Goal: Task Accomplishment & Management: Manage account settings

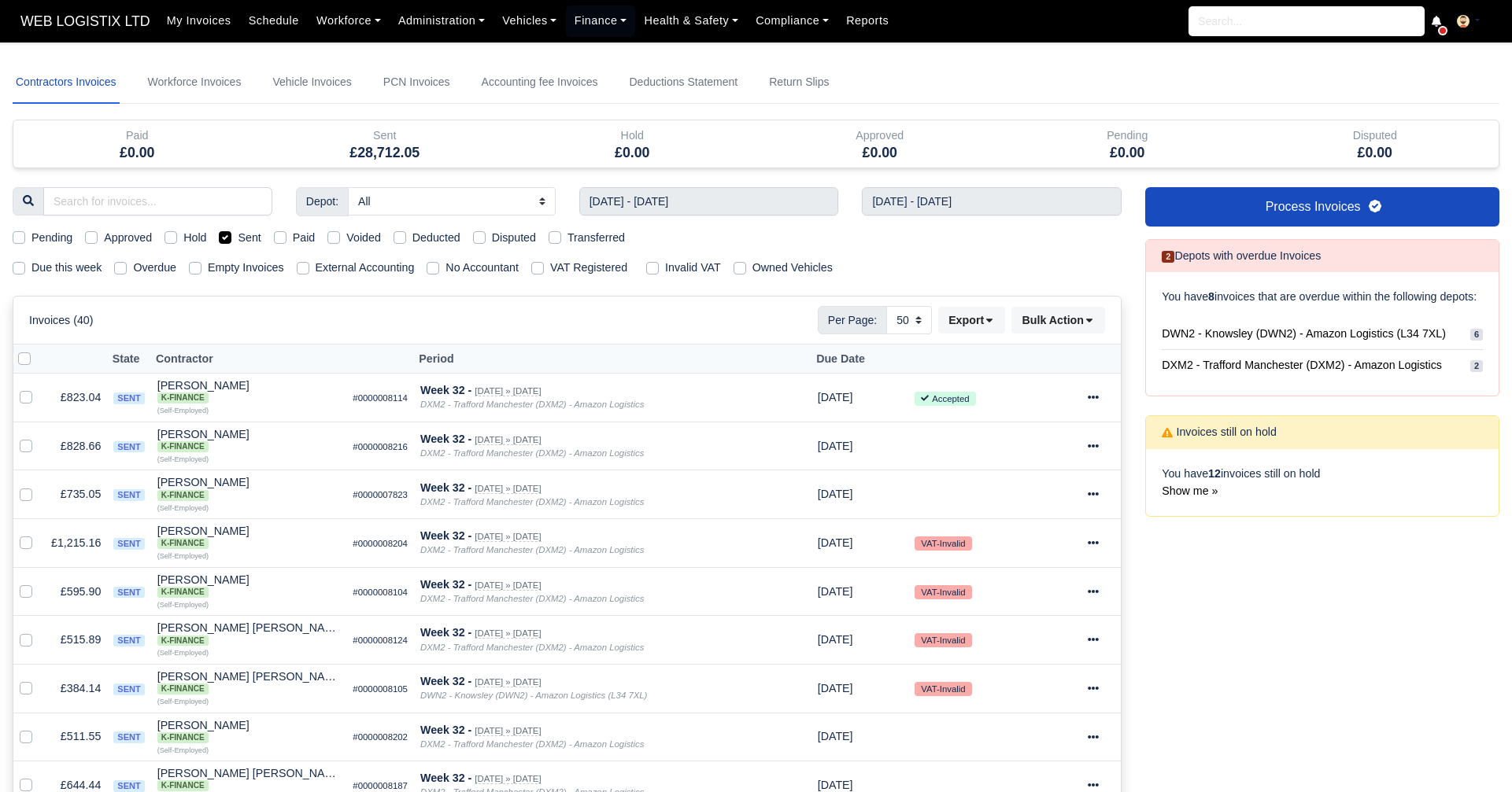
select select "50"
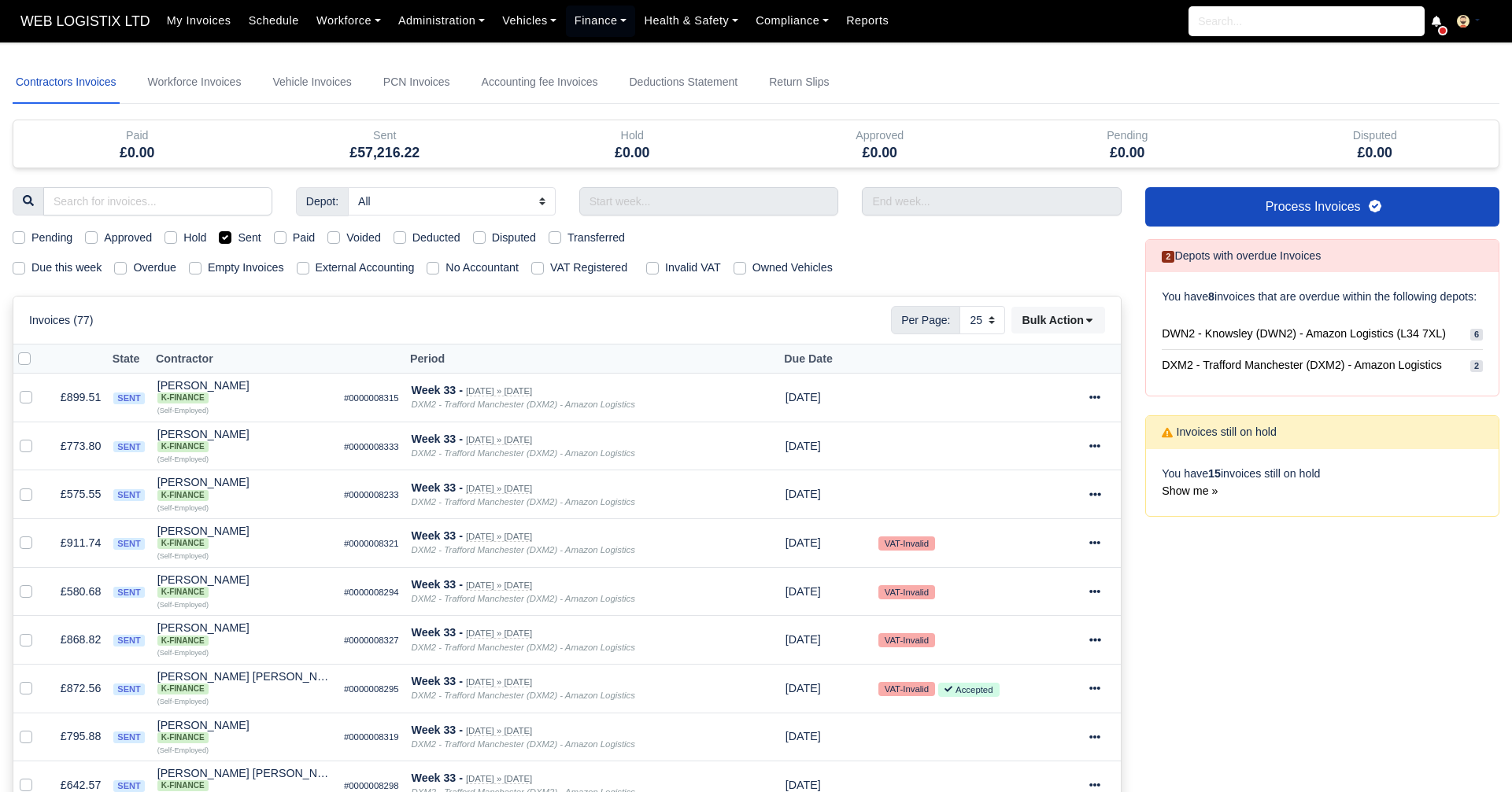
select select "25"
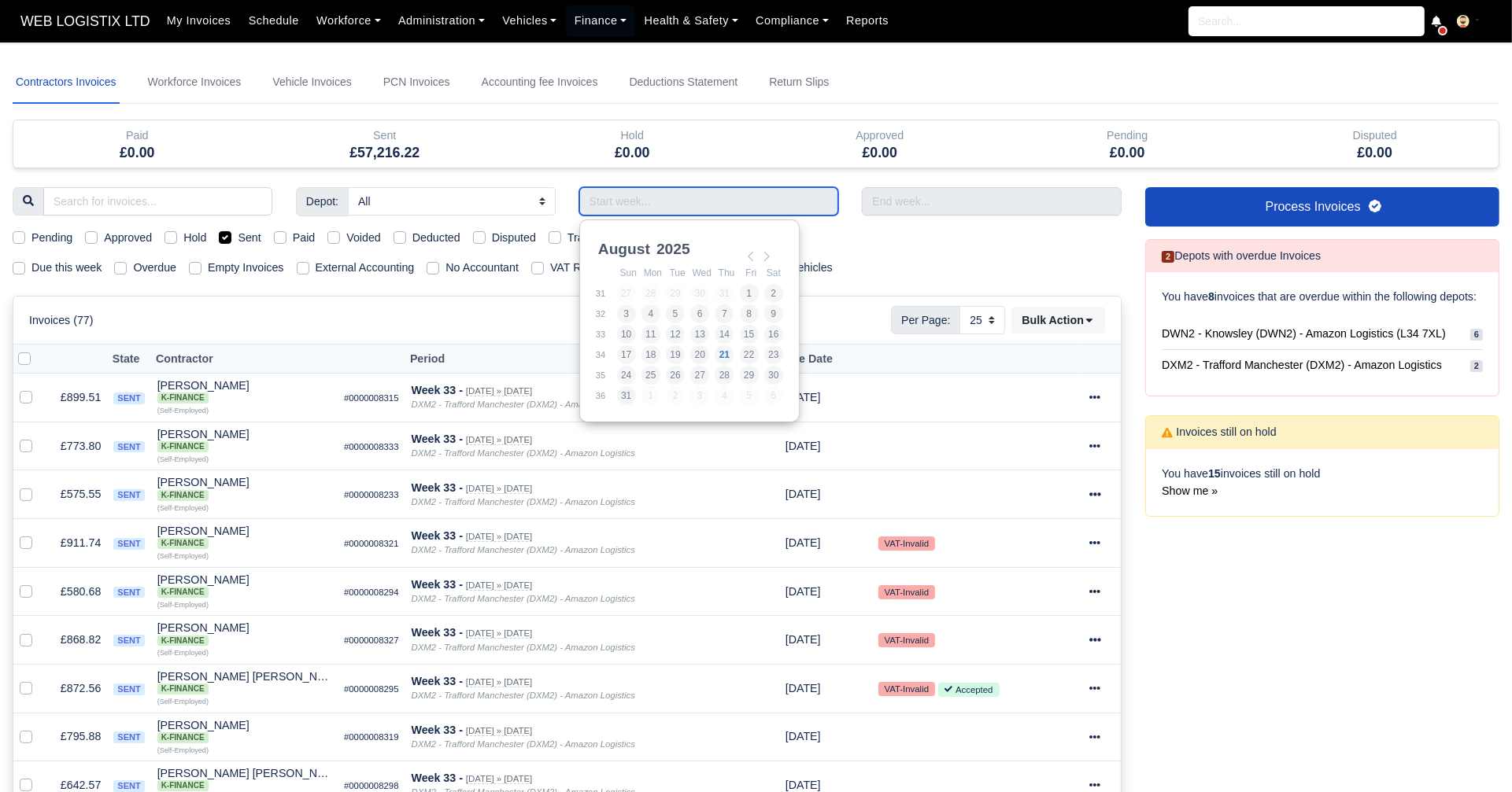
click at [617, 207] on input "Use the arrow keys to pick a date" at bounding box center [709, 201] width 260 height 29
click at [615, 313] on td "32" at bounding box center [606, 314] width 21 height 20
type input "[DATE] - [DATE]"
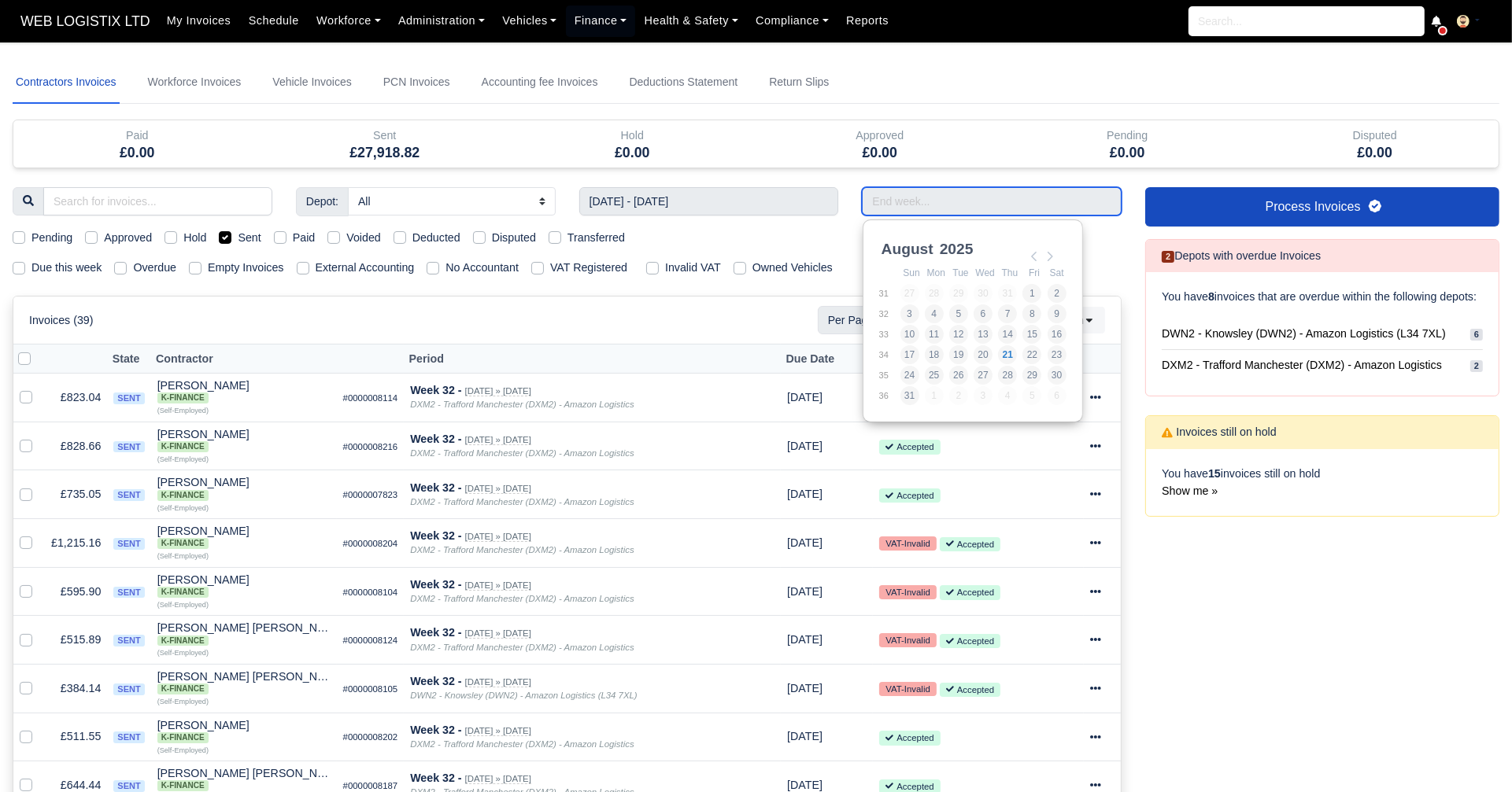
click at [1024, 199] on input "Use the arrow keys to pick a date" at bounding box center [991, 201] width 260 height 29
type input "[DATE] - [DATE]"
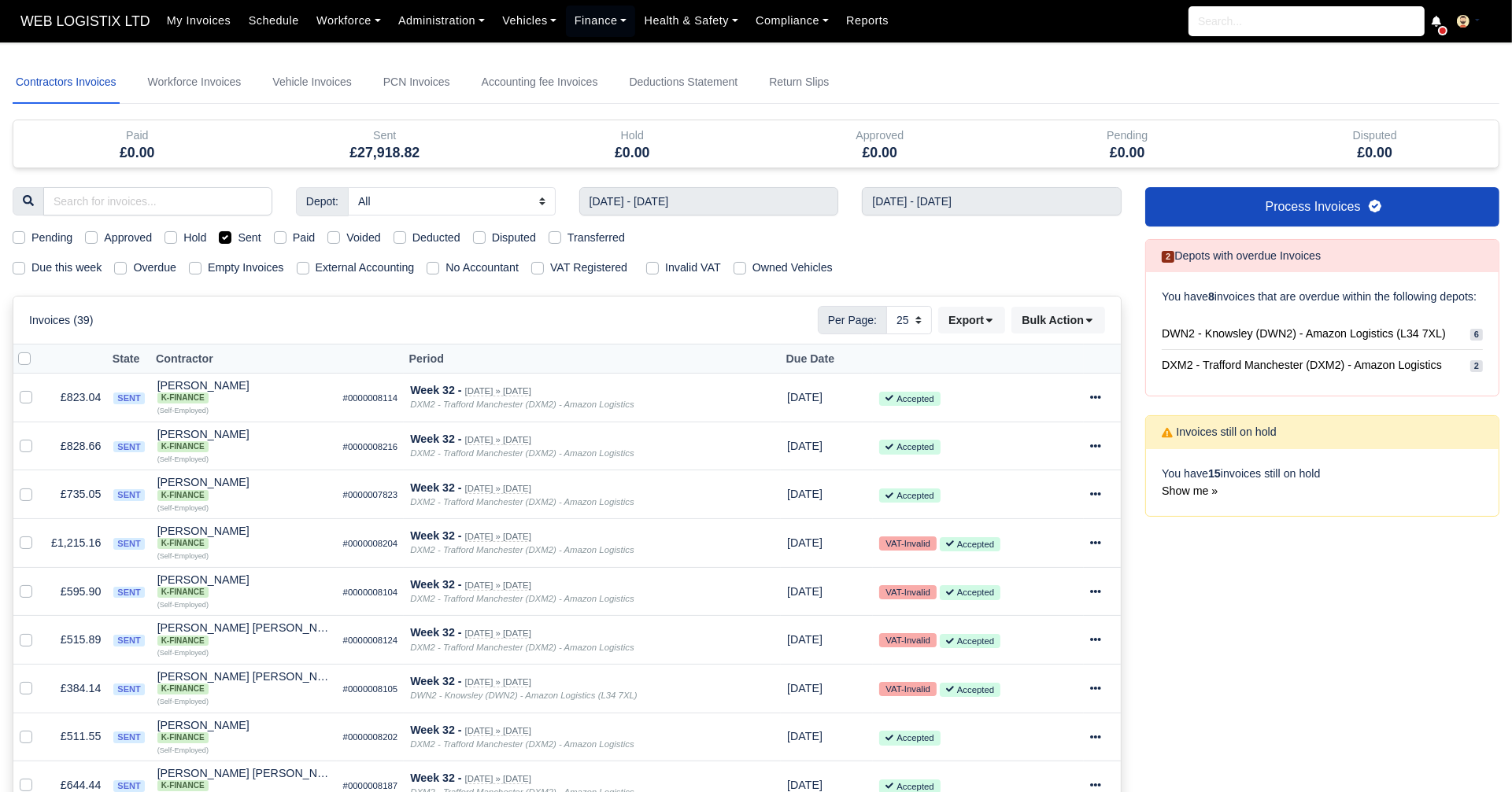
click at [237, 238] on label "Sent" at bounding box center [248, 238] width 23 height 18
click at [227, 238] on input "Sent" at bounding box center [225, 235] width 13 height 13
checkbox input "false"
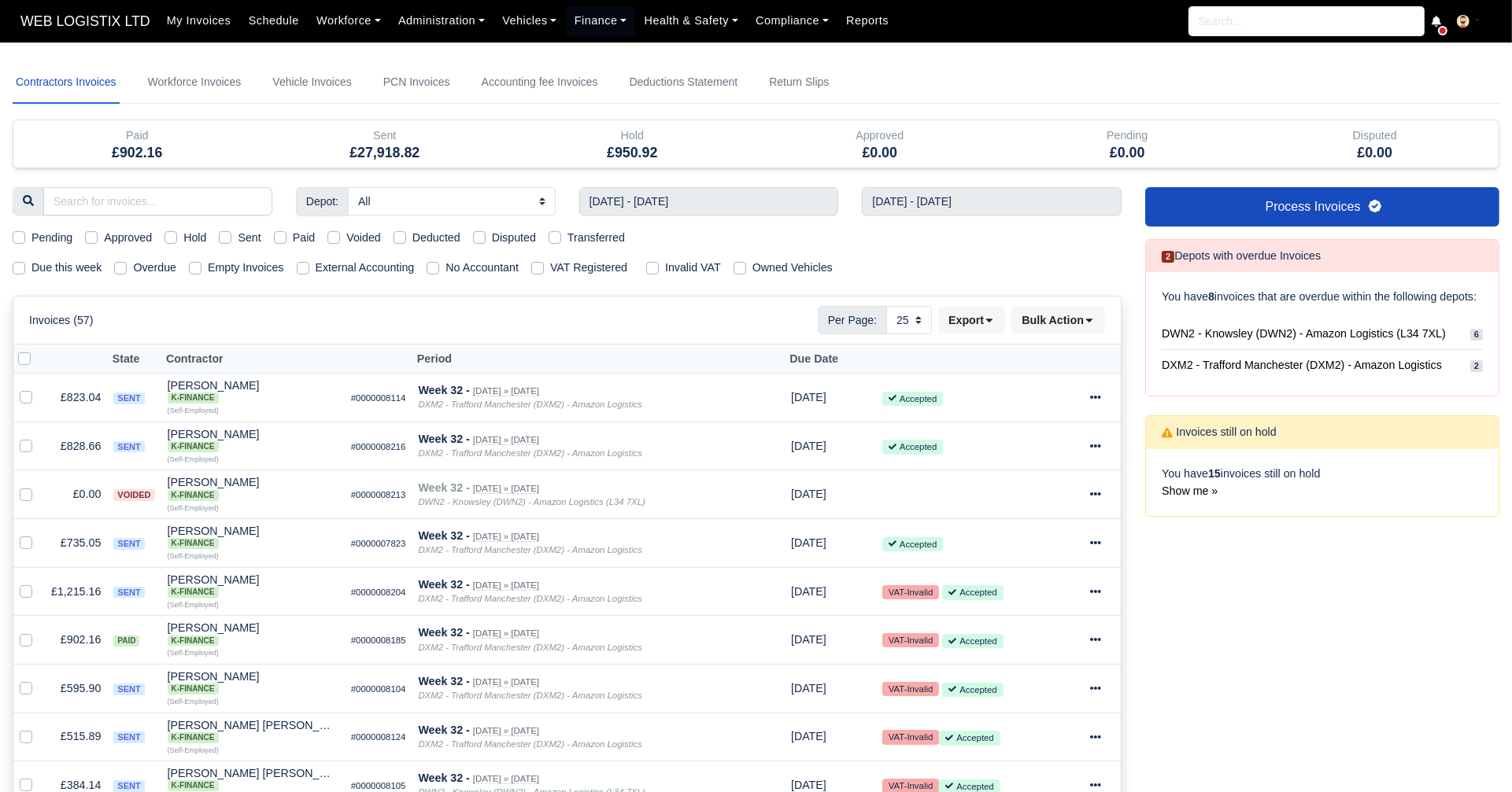
click at [568, 238] on label "Transferred" at bounding box center [596, 238] width 57 height 18
click at [556, 238] on input "Transferred" at bounding box center [555, 235] width 13 height 13
checkbox input "true"
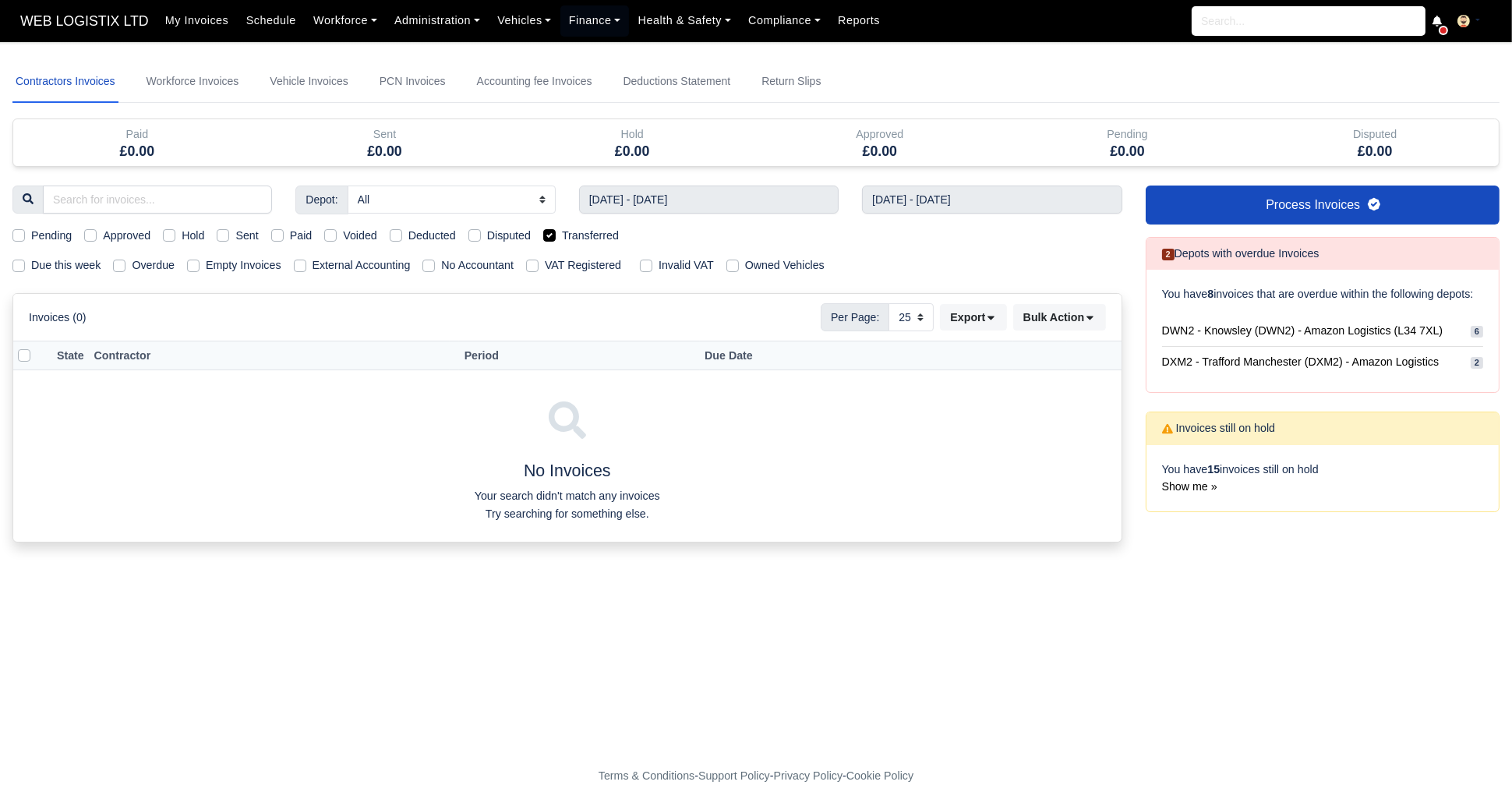
click at [562, 236] on label "Transferred" at bounding box center [591, 236] width 57 height 18
click at [550, 236] on input "Transferred" at bounding box center [550, 233] width 13 height 13
checkbox input "false"
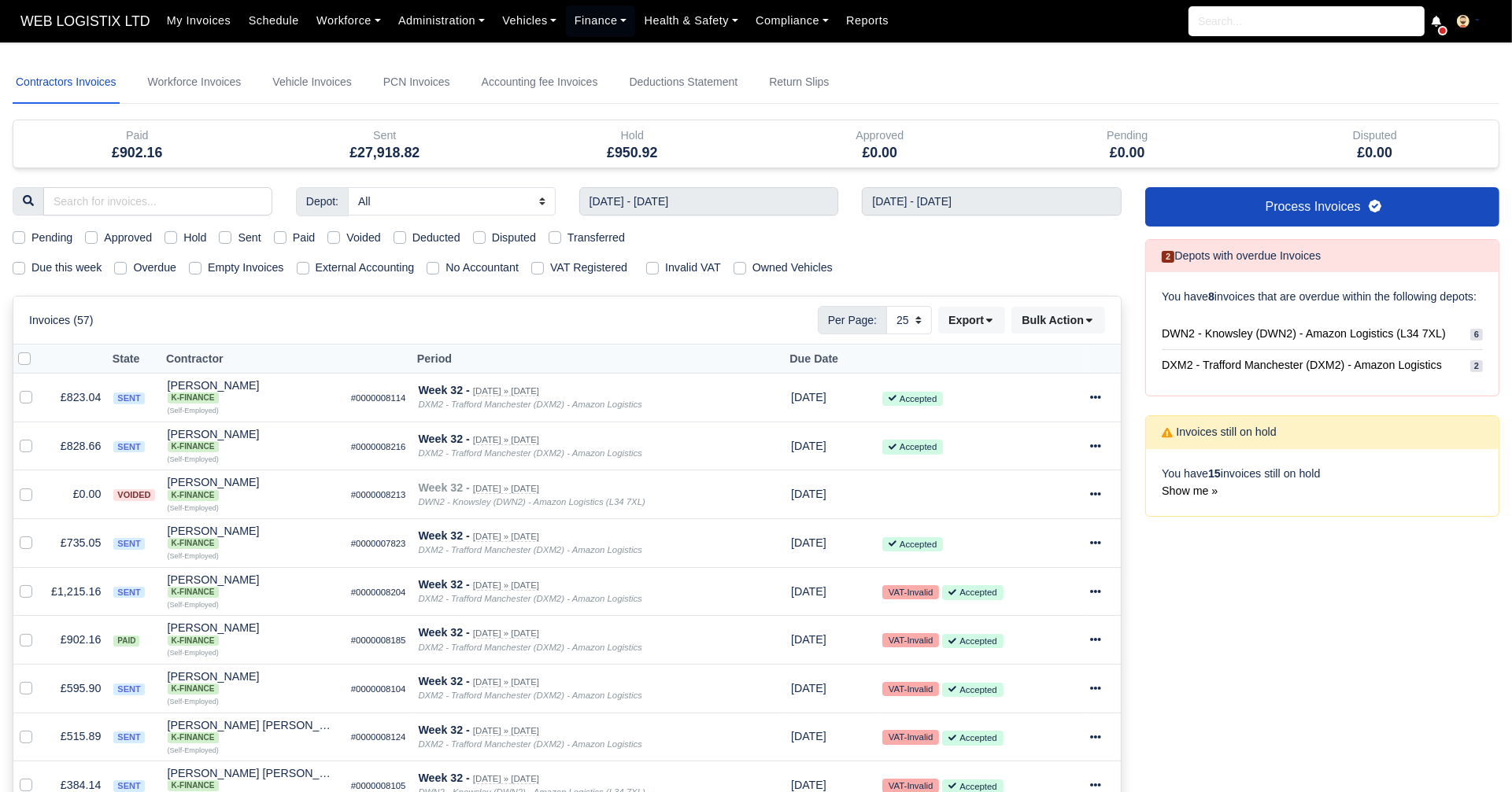
click at [172, 243] on div "Hold" at bounding box center [185, 238] width 41 height 18
click at [183, 242] on label "Hold" at bounding box center [194, 238] width 23 height 18
click at [171, 242] on input "Hold" at bounding box center [171, 235] width 13 height 13
checkbox input "true"
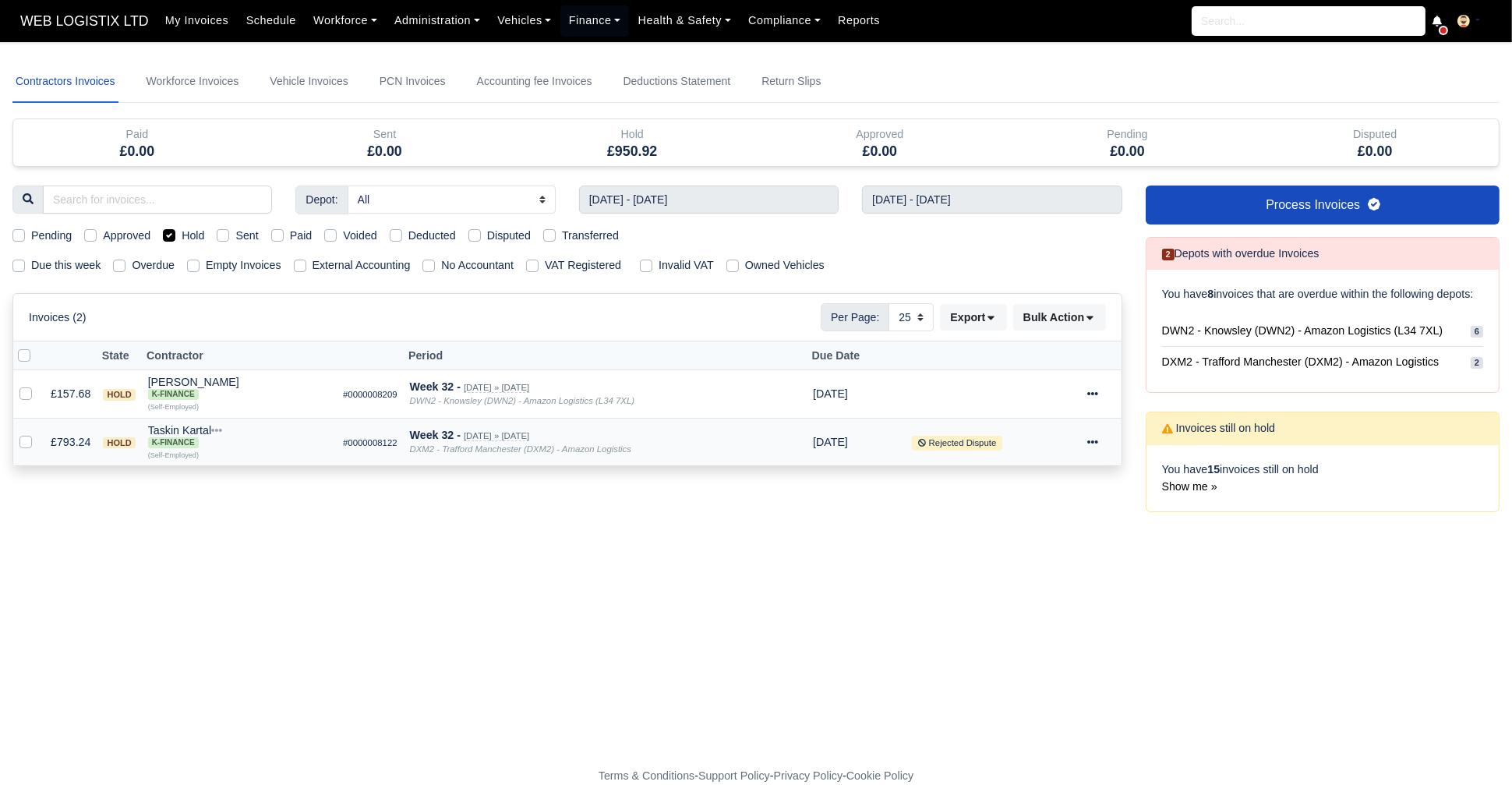
click at [1088, 437] on icon at bounding box center [1093, 442] width 11 height 11
click at [1076, 479] on link "Show Invoice" at bounding box center [1044, 490] width 139 height 25
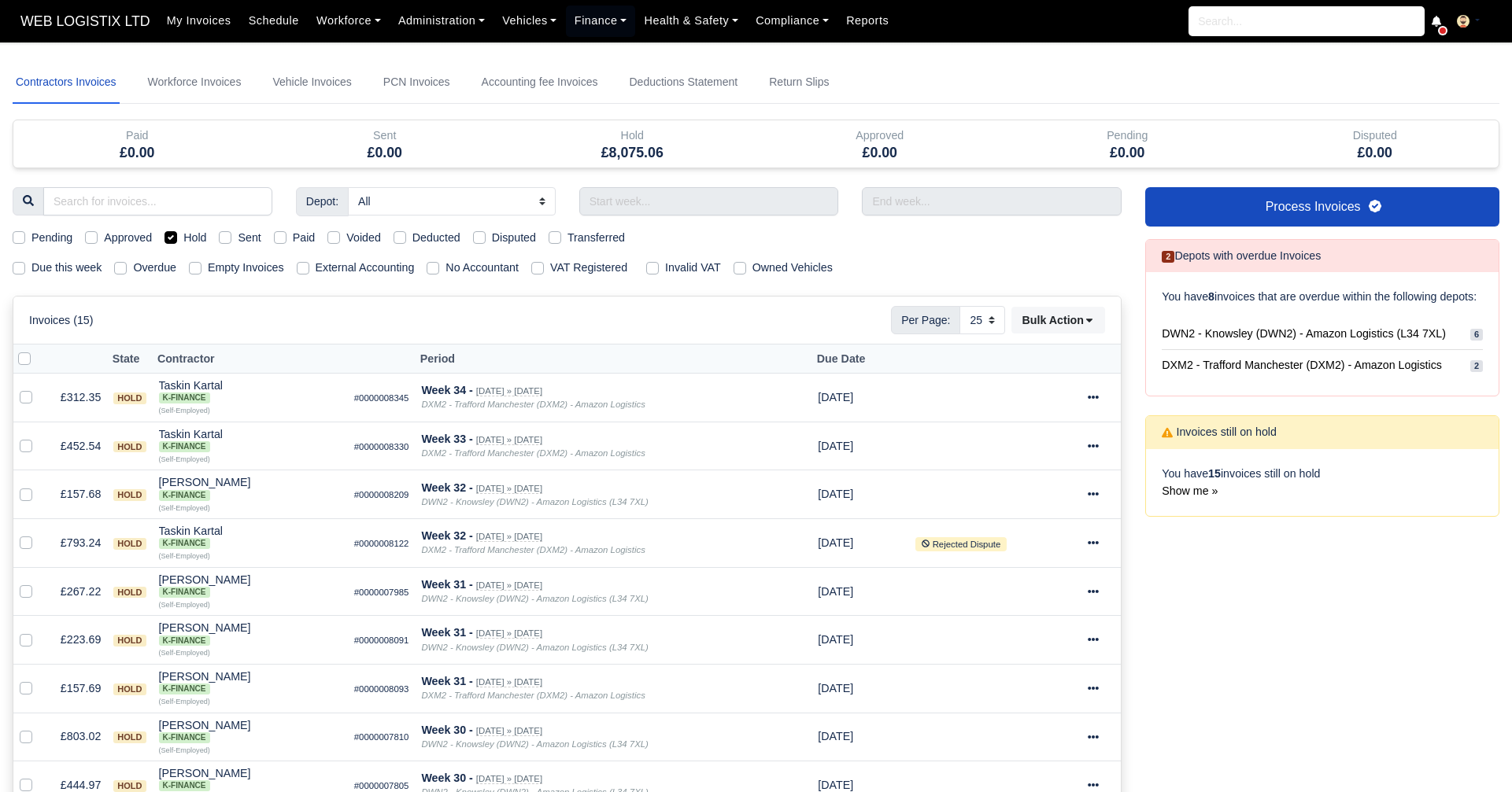
select select "25"
click at [183, 231] on label "Hold" at bounding box center [194, 238] width 23 height 18
click at [167, 231] on input "Hold" at bounding box center [171, 235] width 13 height 13
checkbox input "false"
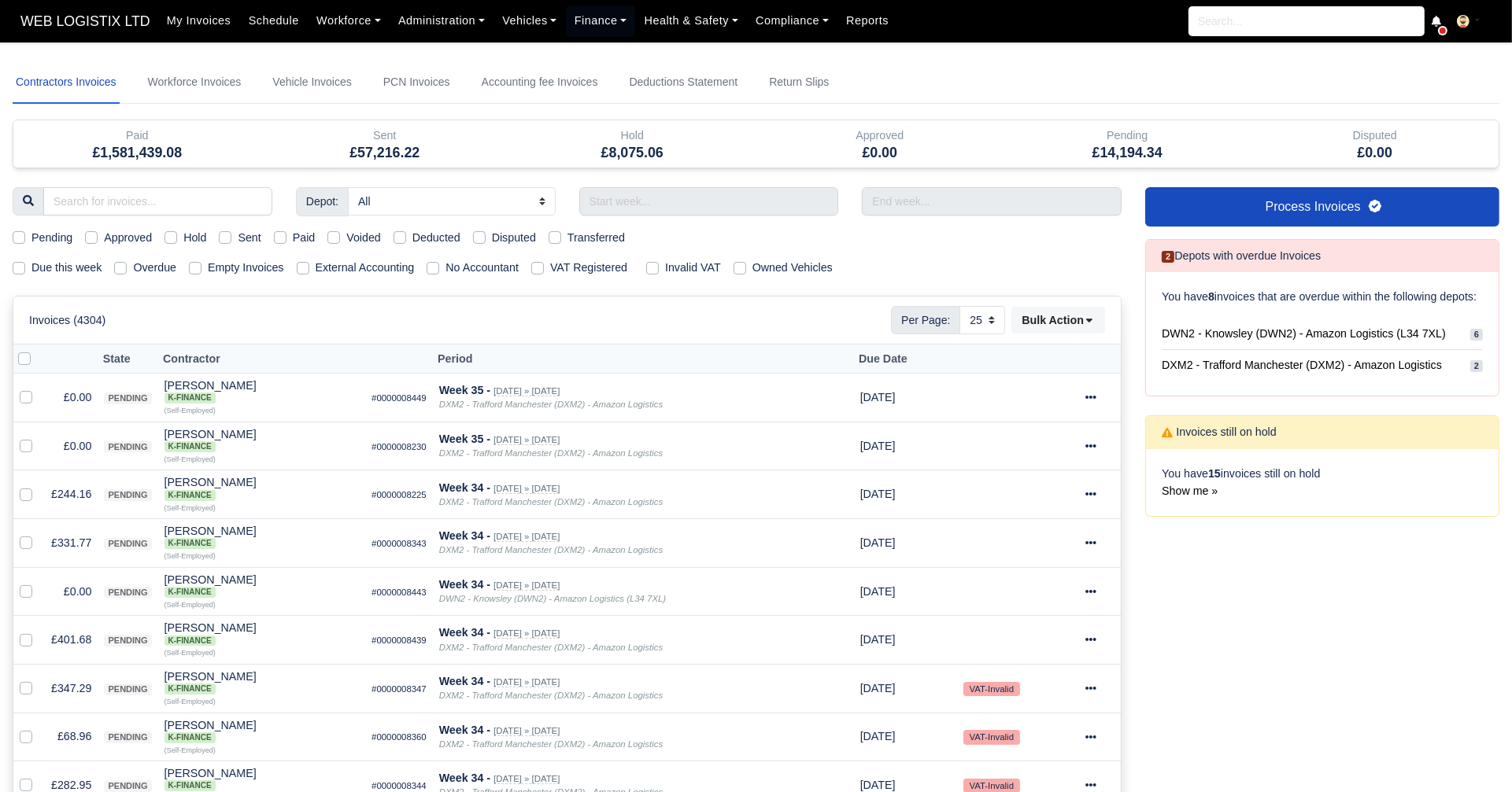
click at [568, 242] on label "Transferred" at bounding box center [596, 238] width 57 height 18
click at [550, 242] on input "Transferred" at bounding box center [555, 235] width 13 height 13
checkbox input "true"
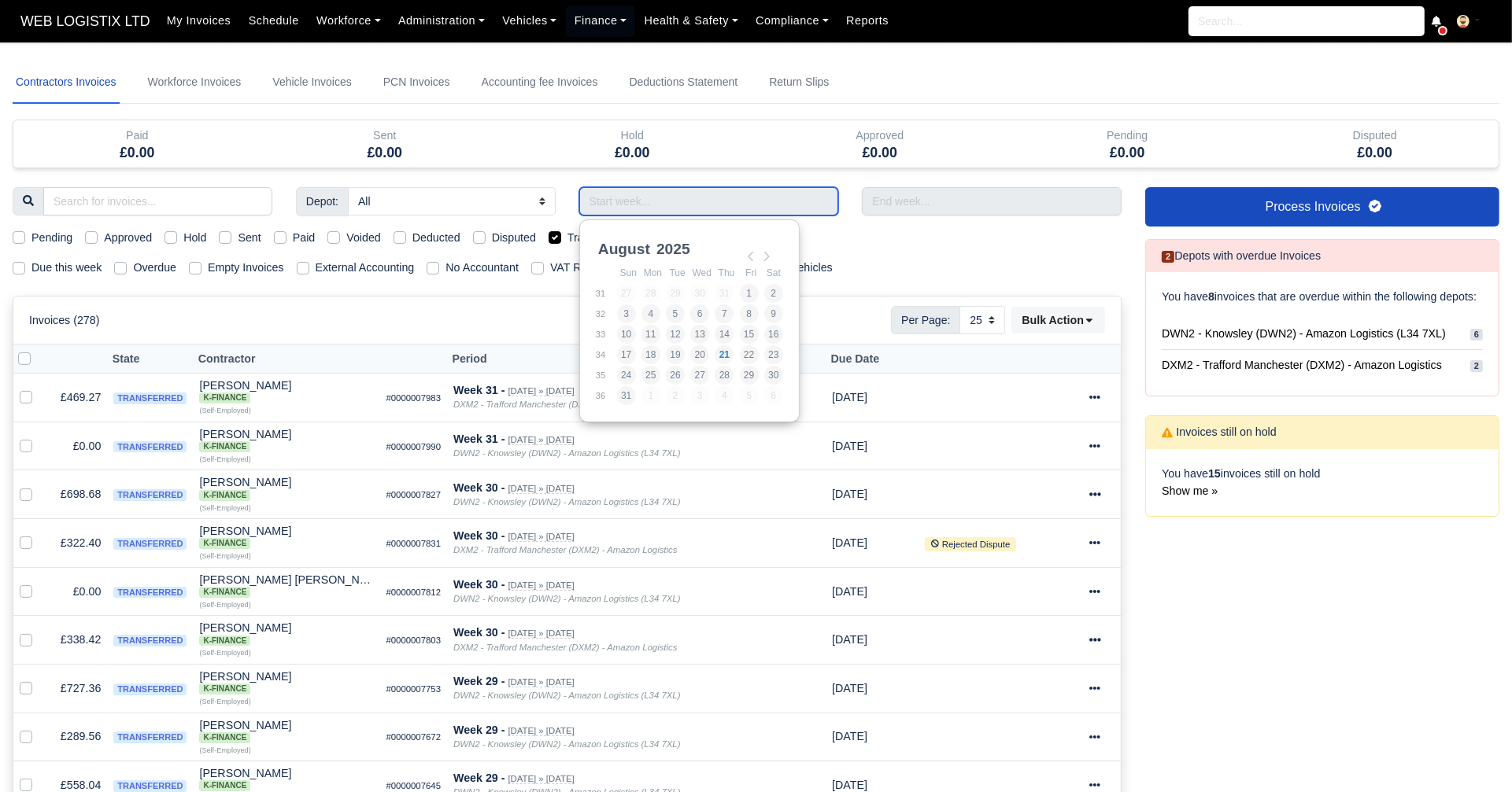
click at [639, 206] on input "Use the arrow keys to pick a date" at bounding box center [709, 201] width 260 height 29
type input "[DATE] - [DATE]"
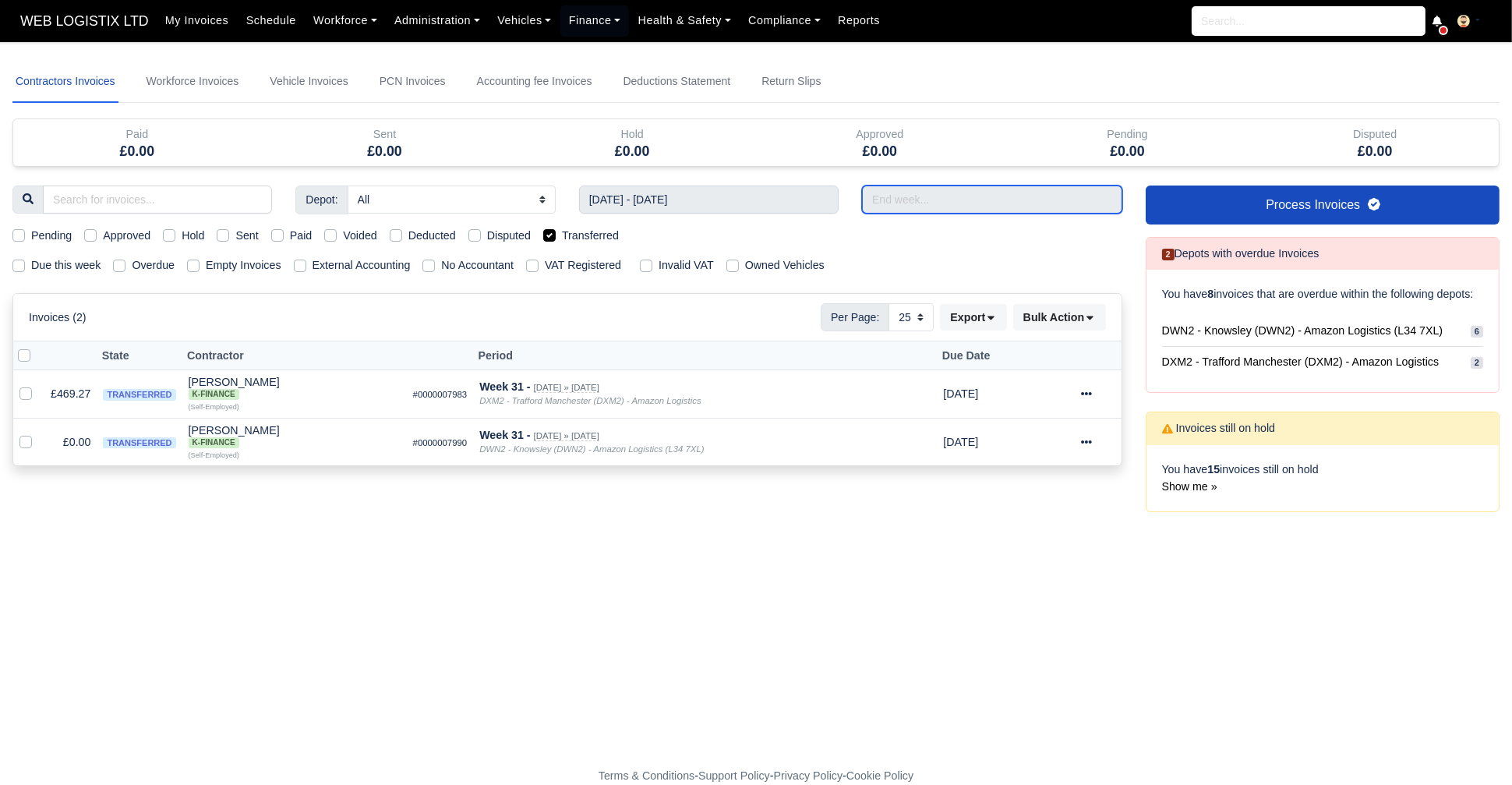
click at [877, 191] on input "text" at bounding box center [992, 200] width 260 height 28
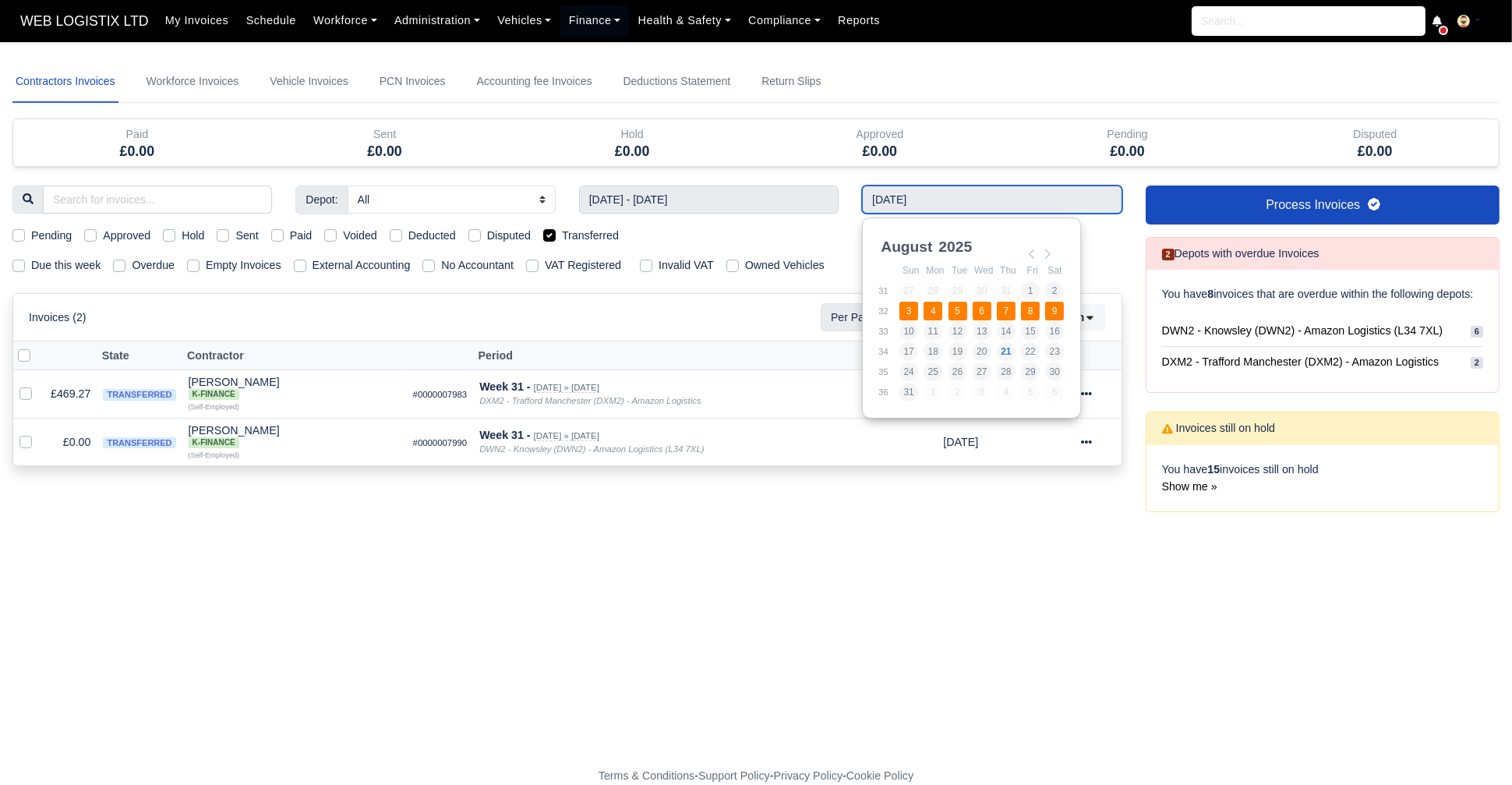
type input "[DATE] - [DATE]"
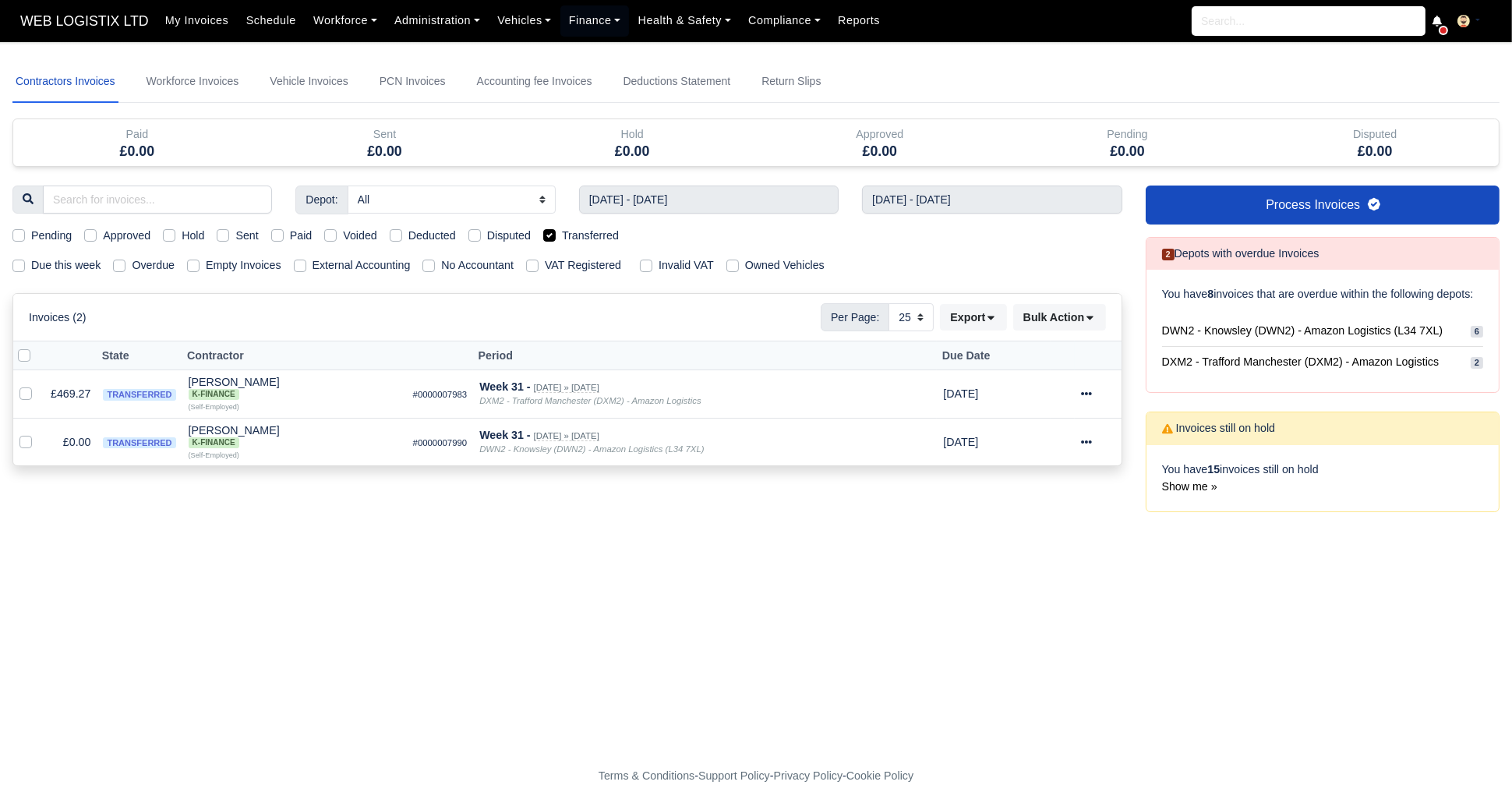
click at [181, 236] on label "Hold" at bounding box center [192, 236] width 23 height 18
click at [170, 236] on input "Hold" at bounding box center [170, 233] width 13 height 13
checkbox input "true"
